Goal: Use online tool/utility: Utilize a website feature to perform a specific function

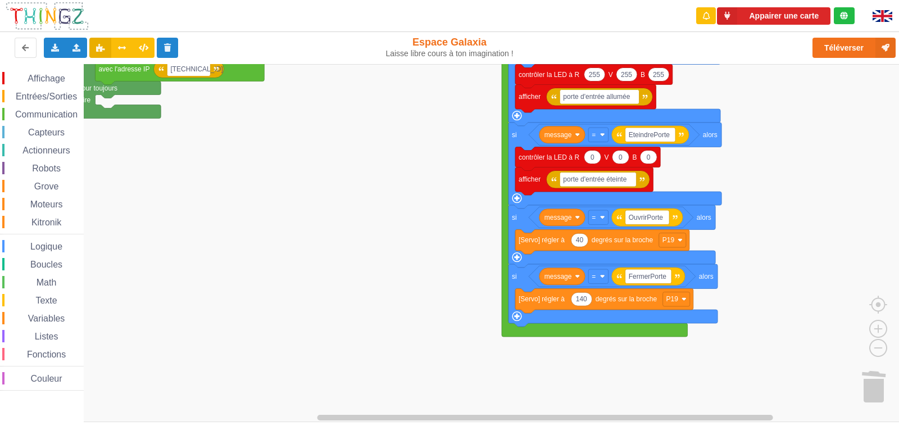
click at [367, 216] on rect "Espace de travail de Blocky" at bounding box center [453, 243] width 907 height 358
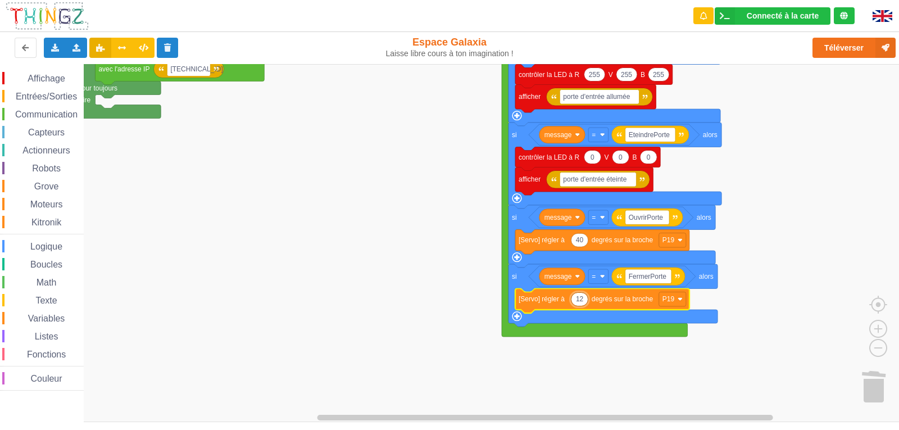
type input "120"
type input "100"
click at [842, 48] on button "Téléverser" at bounding box center [854, 48] width 83 height 20
type input "50"
type input "150"
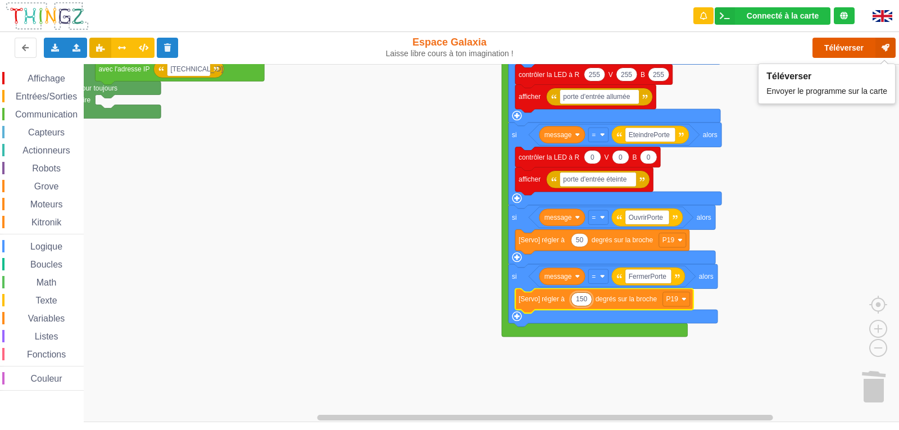
click at [845, 48] on button "Téléverser" at bounding box center [854, 48] width 83 height 20
click at [848, 47] on button "Téléverser" at bounding box center [854, 48] width 83 height 20
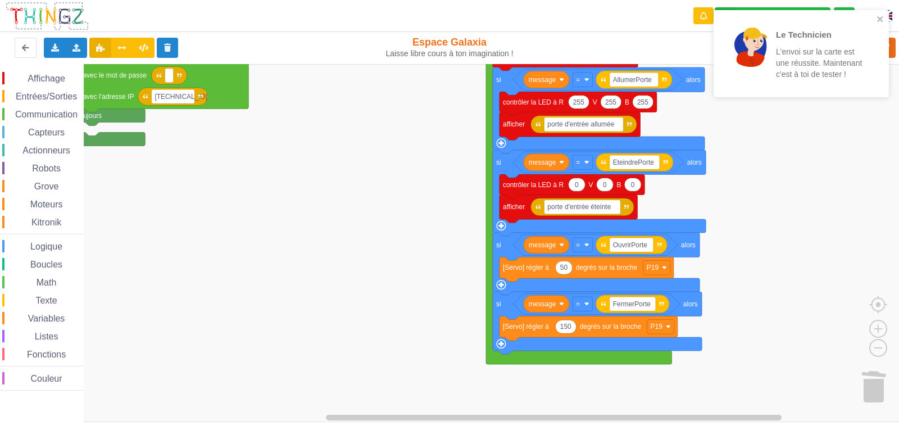
click at [860, 247] on rect "Espace de travail de Blocky" at bounding box center [453, 243] width 907 height 358
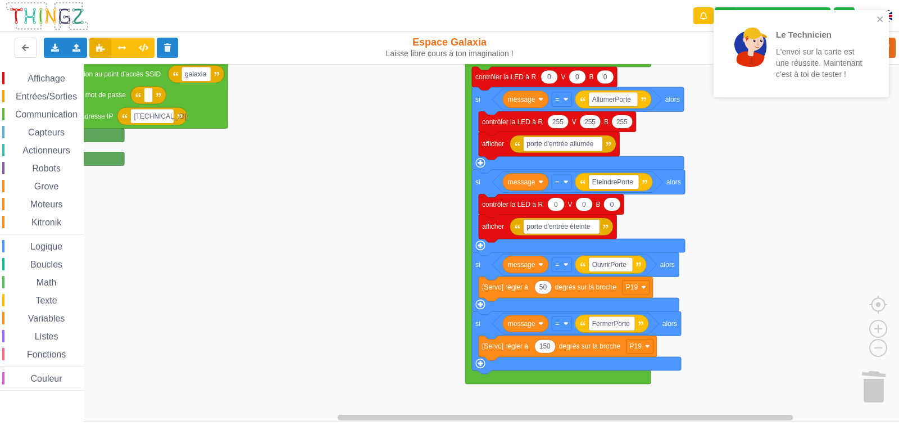
click at [839, 172] on rect "Espace de travail de Blocky" at bounding box center [453, 243] width 907 height 358
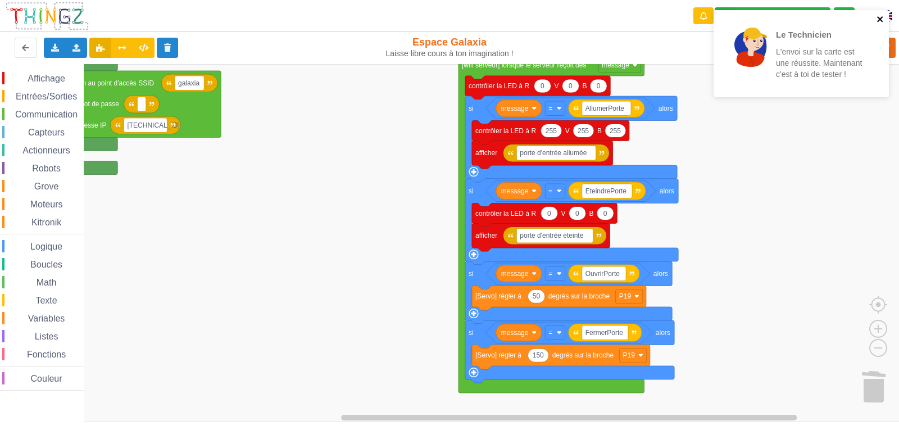
click at [879, 19] on icon "close" at bounding box center [881, 19] width 8 height 9
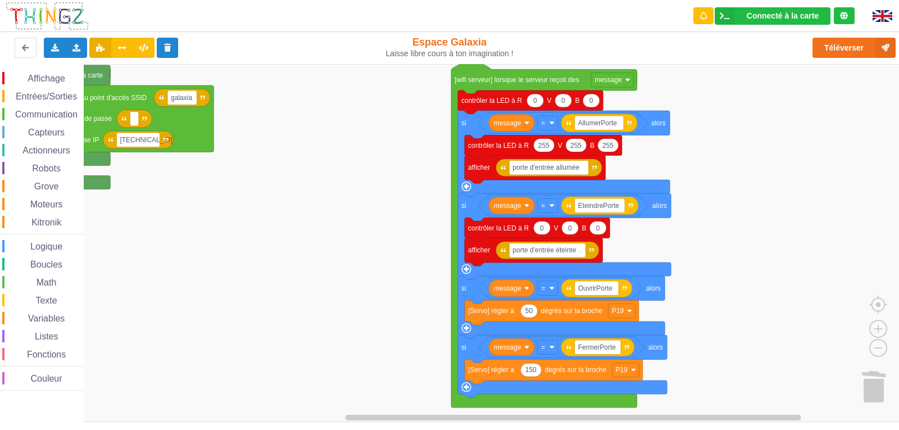
click at [789, 169] on rect "Espace de travail de Blocky" at bounding box center [453, 243] width 907 height 358
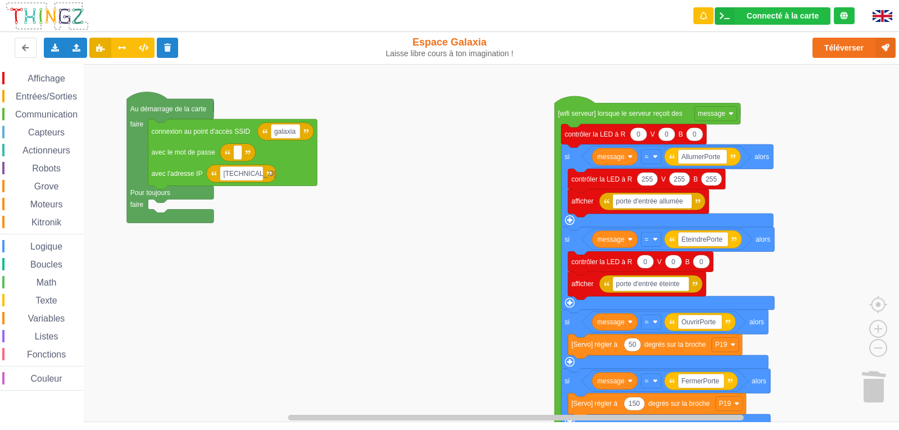
click at [490, 183] on div "Affichage Entrées/Sorties Communication Capteurs Actionneurs Robots Grove Moteu…" at bounding box center [453, 243] width 907 height 358
click at [789, 8] on div "Connecté à la carte Réglages Ouvrir le moniteur automatiquement Connexion autom…" at bounding box center [773, 15] width 116 height 17
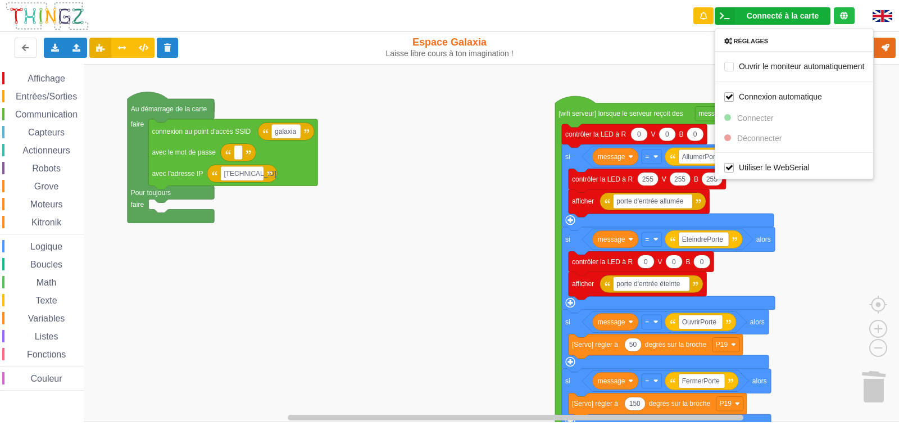
click at [808, 229] on rect "Espace de travail de Blocky" at bounding box center [453, 243] width 907 height 358
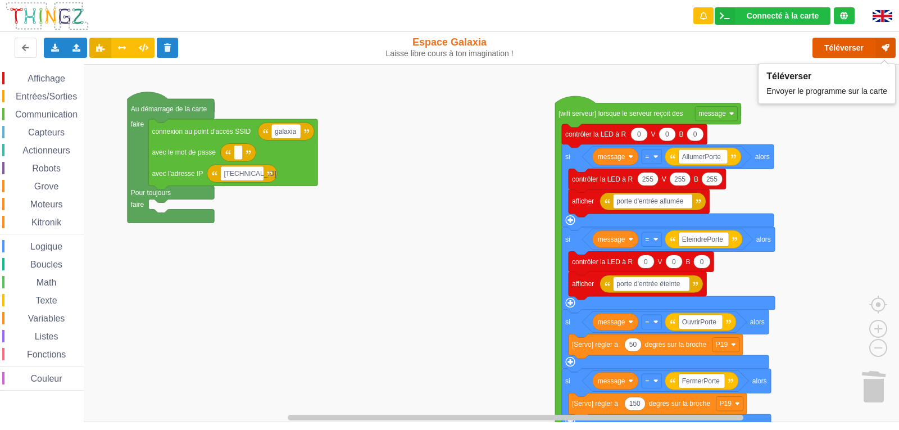
click at [853, 47] on button "Téléverser" at bounding box center [854, 48] width 83 height 20
